Goal: Complete application form: Complete application form

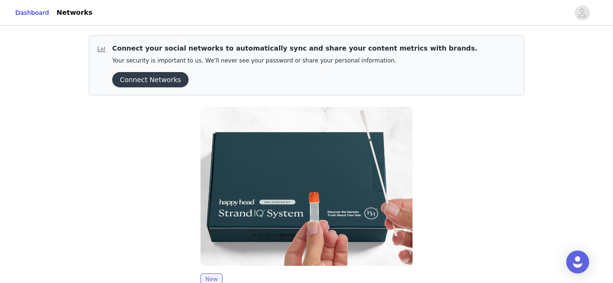
scroll to position [121, 0]
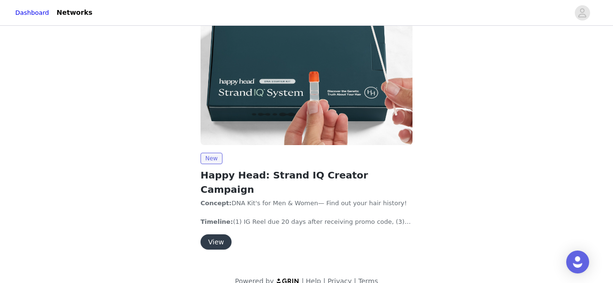
click at [223, 235] on button "View" at bounding box center [216, 242] width 31 height 15
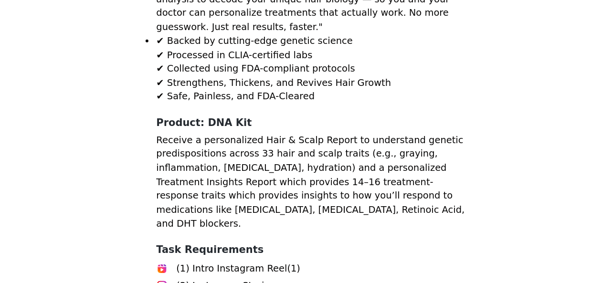
scroll to position [863, 0]
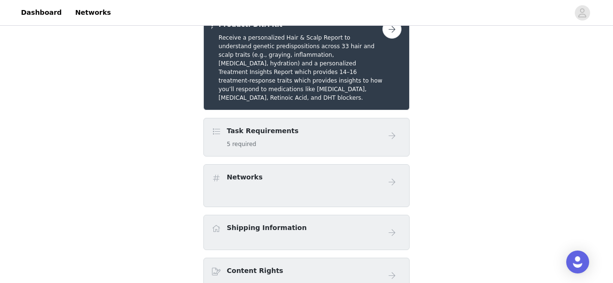
scroll to position [212, 0]
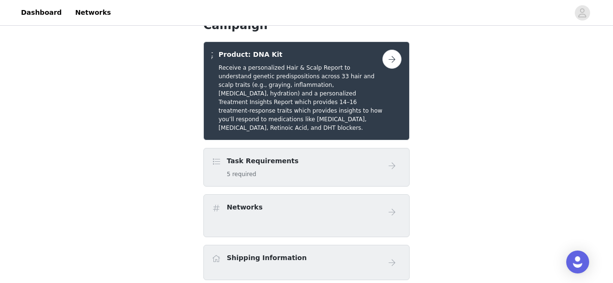
click at [391, 54] on button "button" at bounding box center [392, 59] width 19 height 19
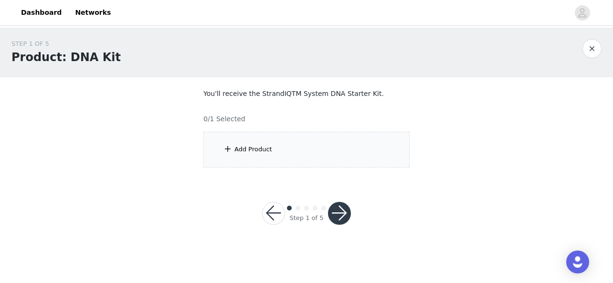
click at [329, 160] on div "Add Product" at bounding box center [306, 150] width 206 height 36
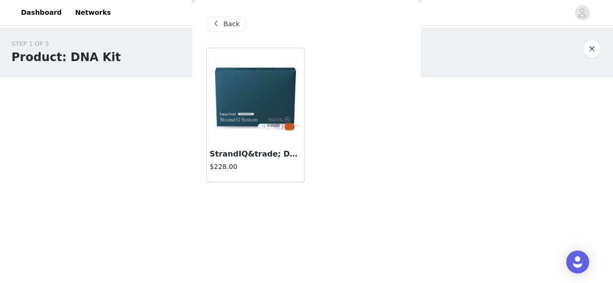
click at [263, 117] on img at bounding box center [256, 96] width 96 height 96
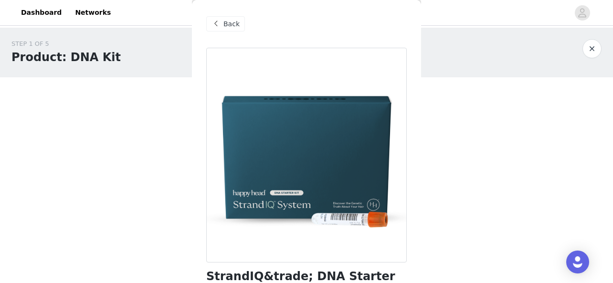
scroll to position [59, 0]
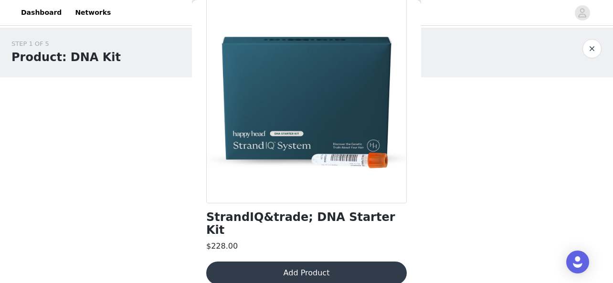
click at [299, 262] on button "Add Product" at bounding box center [306, 273] width 201 height 23
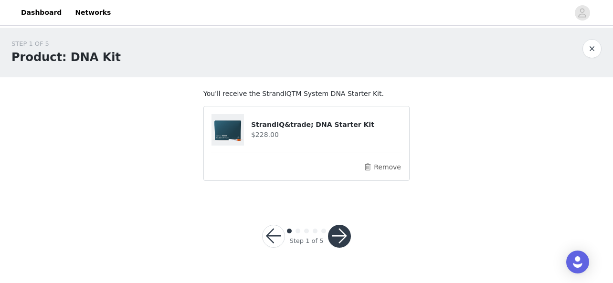
click at [342, 235] on button "button" at bounding box center [339, 236] width 23 height 23
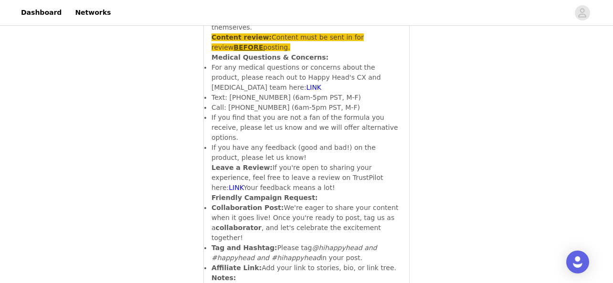
scroll to position [3798, 0]
drag, startPoint x: 230, startPoint y: 165, endPoint x: 285, endPoint y: 178, distance: 56.4
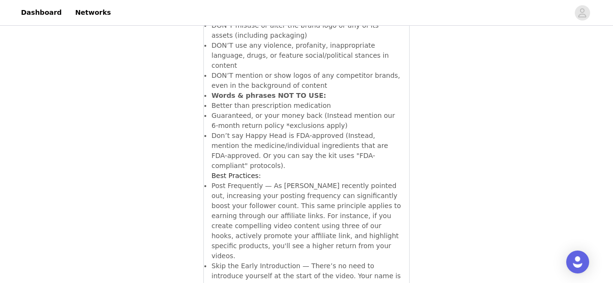
scroll to position [5182, 0]
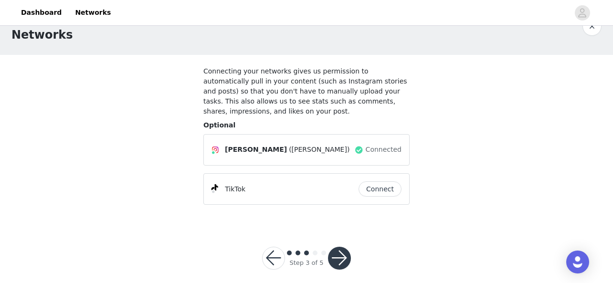
scroll to position [31, 0]
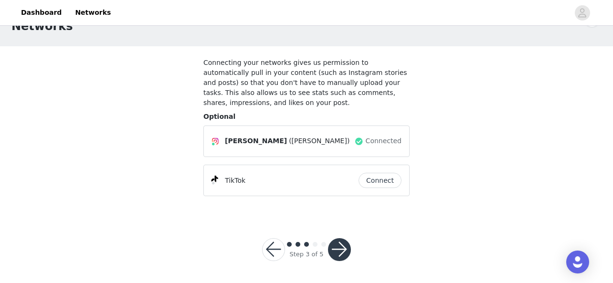
click at [344, 248] on button "button" at bounding box center [339, 249] width 23 height 23
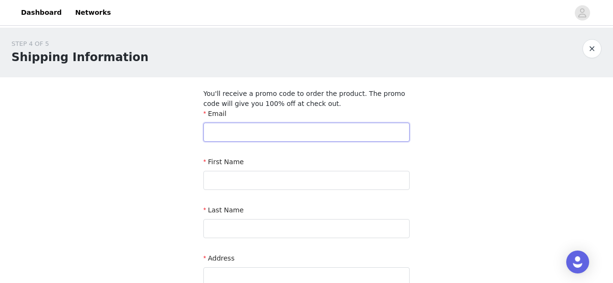
click at [316, 132] on input "text" at bounding box center [306, 132] width 206 height 19
type input "[PERSON_NAME][EMAIL_ADDRESS][DOMAIN_NAME]"
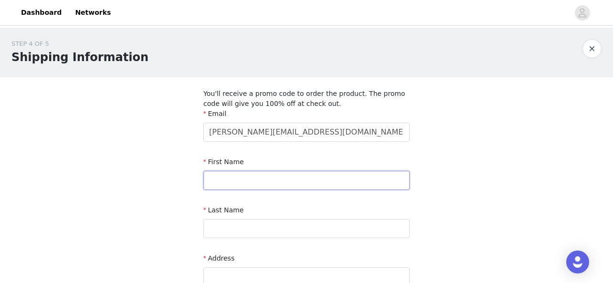
type input "[PERSON_NAME]"
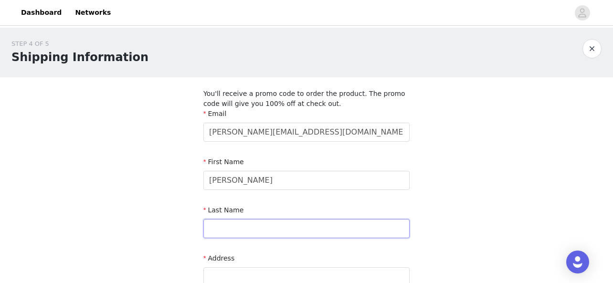
type input "[PERSON_NAME]"
type input "[STREET_ADDRESS]"
type input "[PERSON_NAME]"
type input "50111"
type input "5152019086"
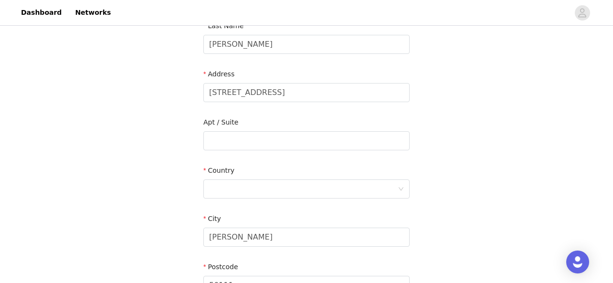
scroll to position [189, 0]
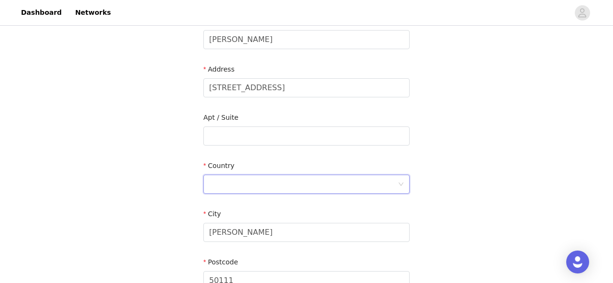
click at [307, 183] on div at bounding box center [303, 184] width 189 height 18
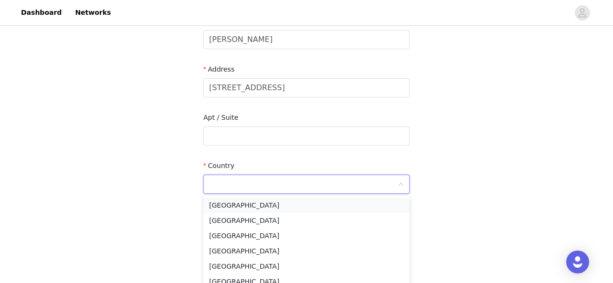
click at [298, 205] on li "[GEOGRAPHIC_DATA]" at bounding box center [306, 205] width 206 height 15
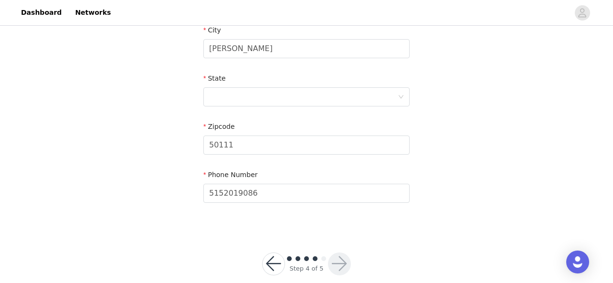
scroll to position [388, 0]
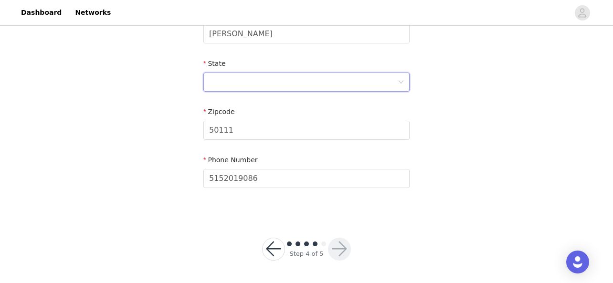
click at [281, 78] on div at bounding box center [303, 82] width 189 height 18
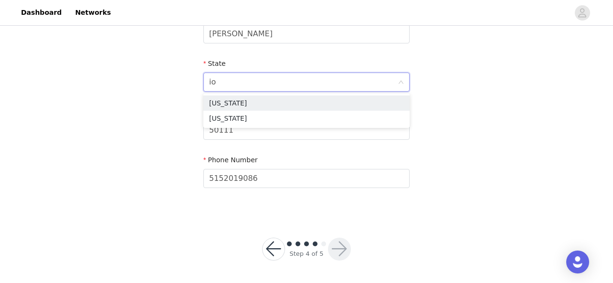
type input "iow"
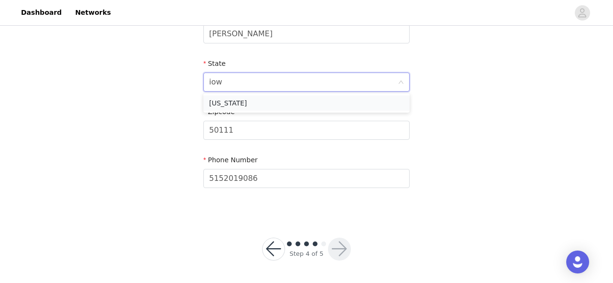
click at [258, 104] on li "[US_STATE]" at bounding box center [306, 103] width 206 height 15
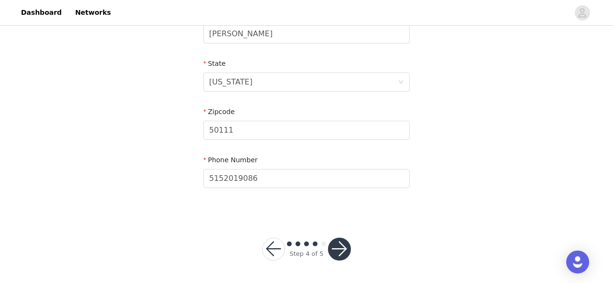
click at [332, 253] on button "button" at bounding box center [339, 249] width 23 height 23
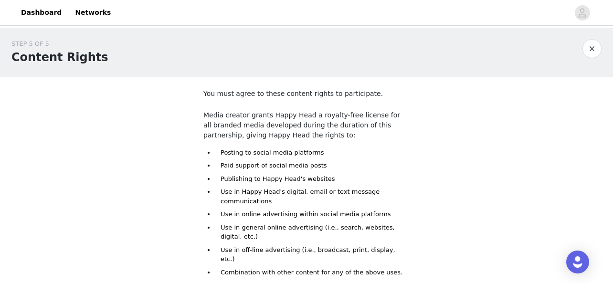
scroll to position [115, 0]
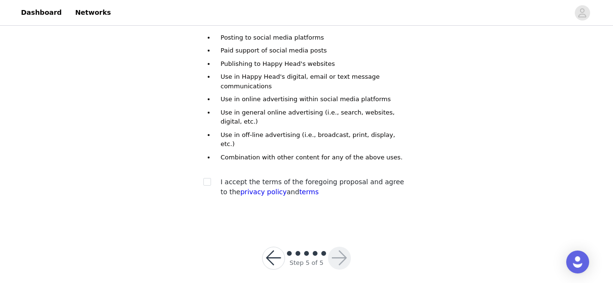
click at [211, 177] on div at bounding box center [209, 182] width 13 height 10
click at [208, 177] on label at bounding box center [207, 182] width 8 height 10
click at [208, 178] on input "checkbox" at bounding box center [206, 181] width 7 height 7
checkbox input "true"
click at [336, 248] on button "button" at bounding box center [339, 258] width 23 height 23
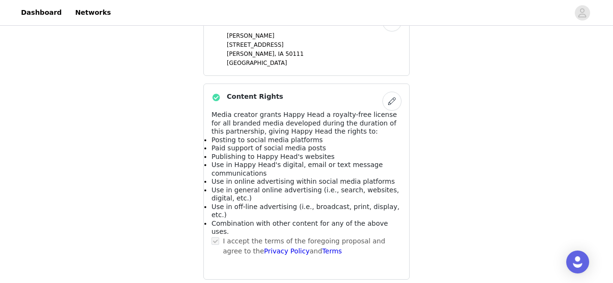
scroll to position [575, 0]
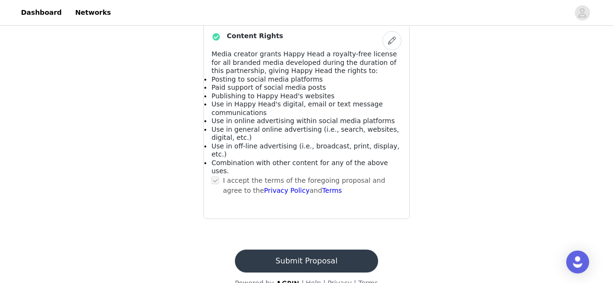
click at [310, 250] on button "Submit Proposal" at bounding box center [306, 261] width 143 height 23
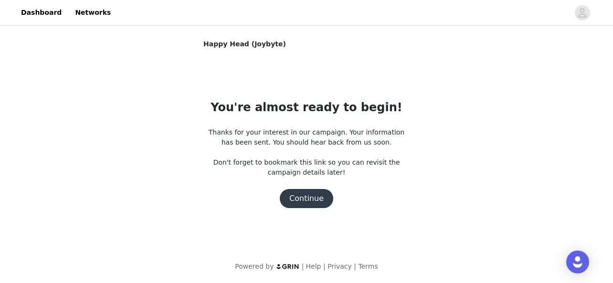
scroll to position [0, 0]
click at [321, 199] on button "Continue" at bounding box center [306, 198] width 53 height 19
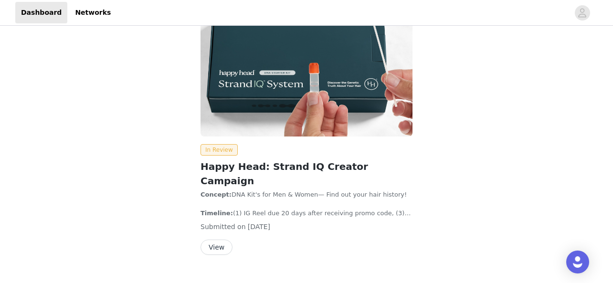
scroll to position [135, 0]
